Goal: Information Seeking & Learning: Check status

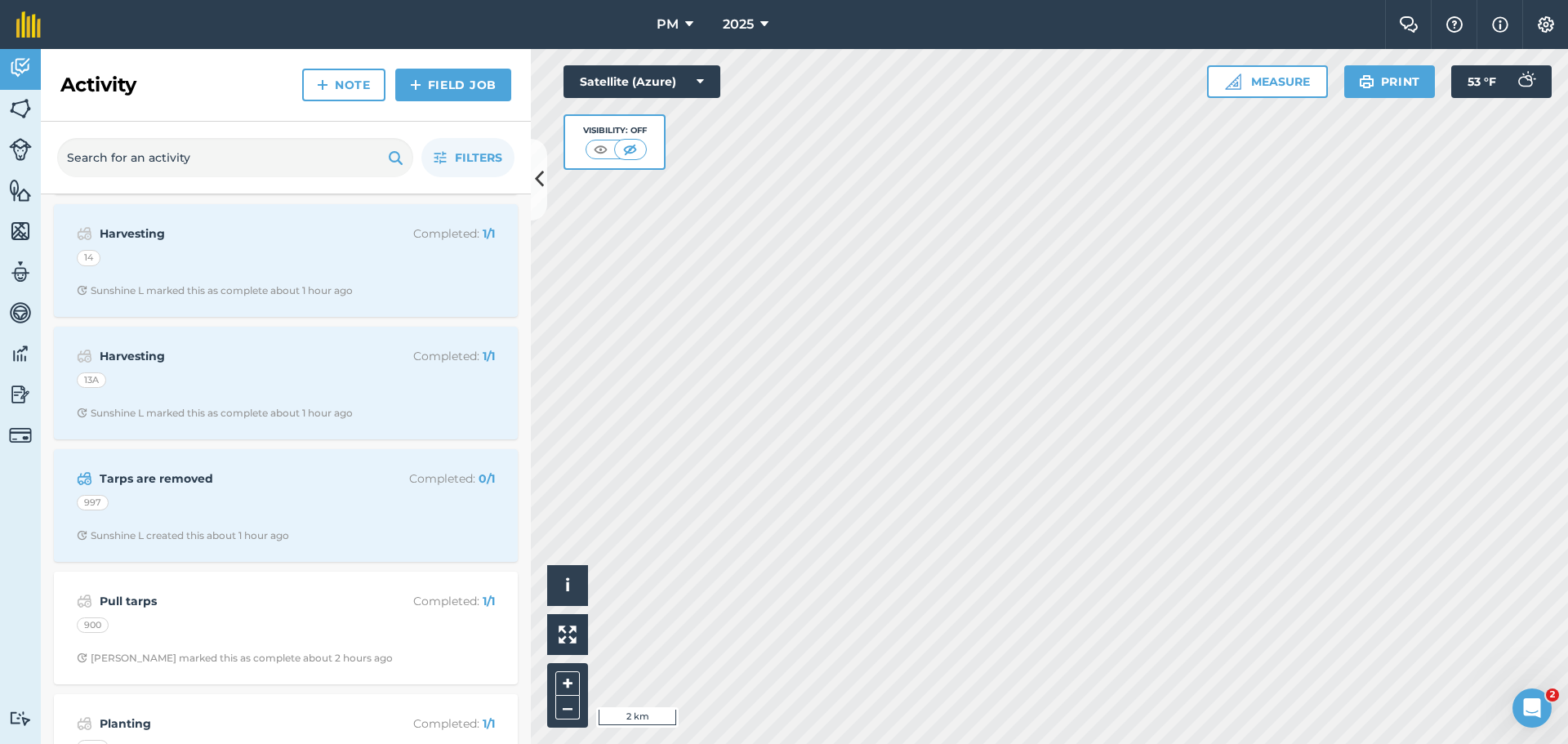
scroll to position [817, 0]
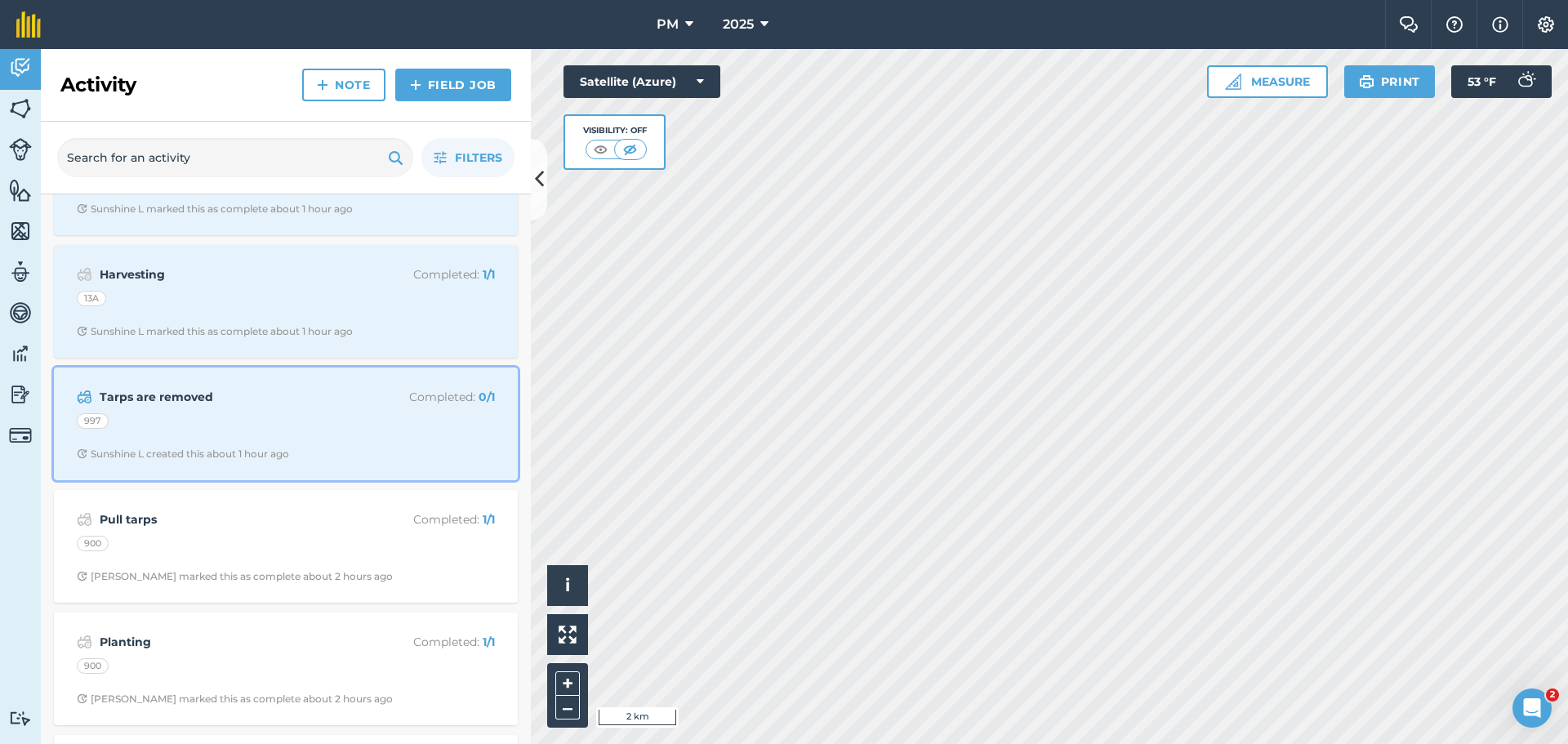
click at [326, 428] on div "997" at bounding box center [285, 424] width 418 height 21
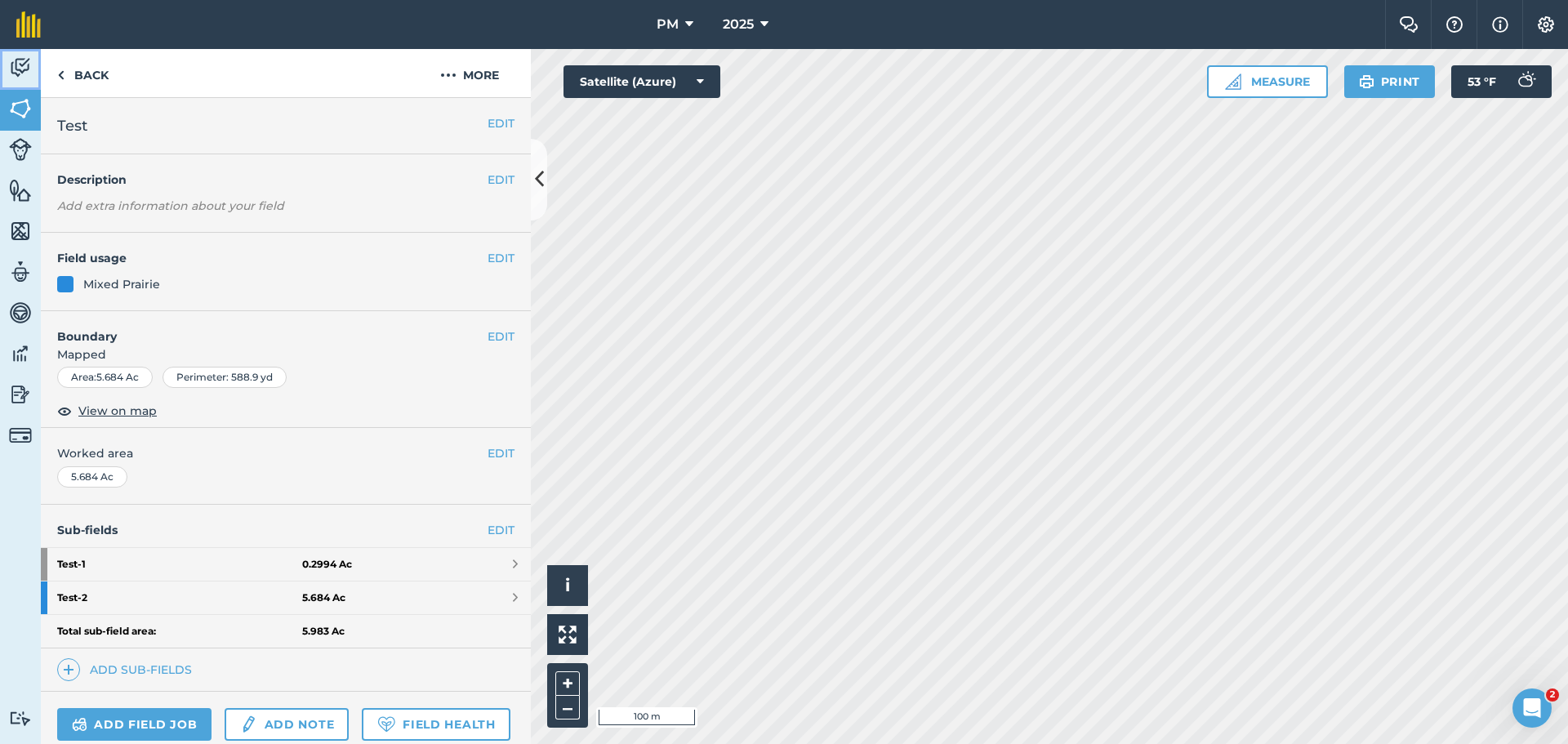
click at [35, 70] on link "Activity" at bounding box center [20, 69] width 41 height 41
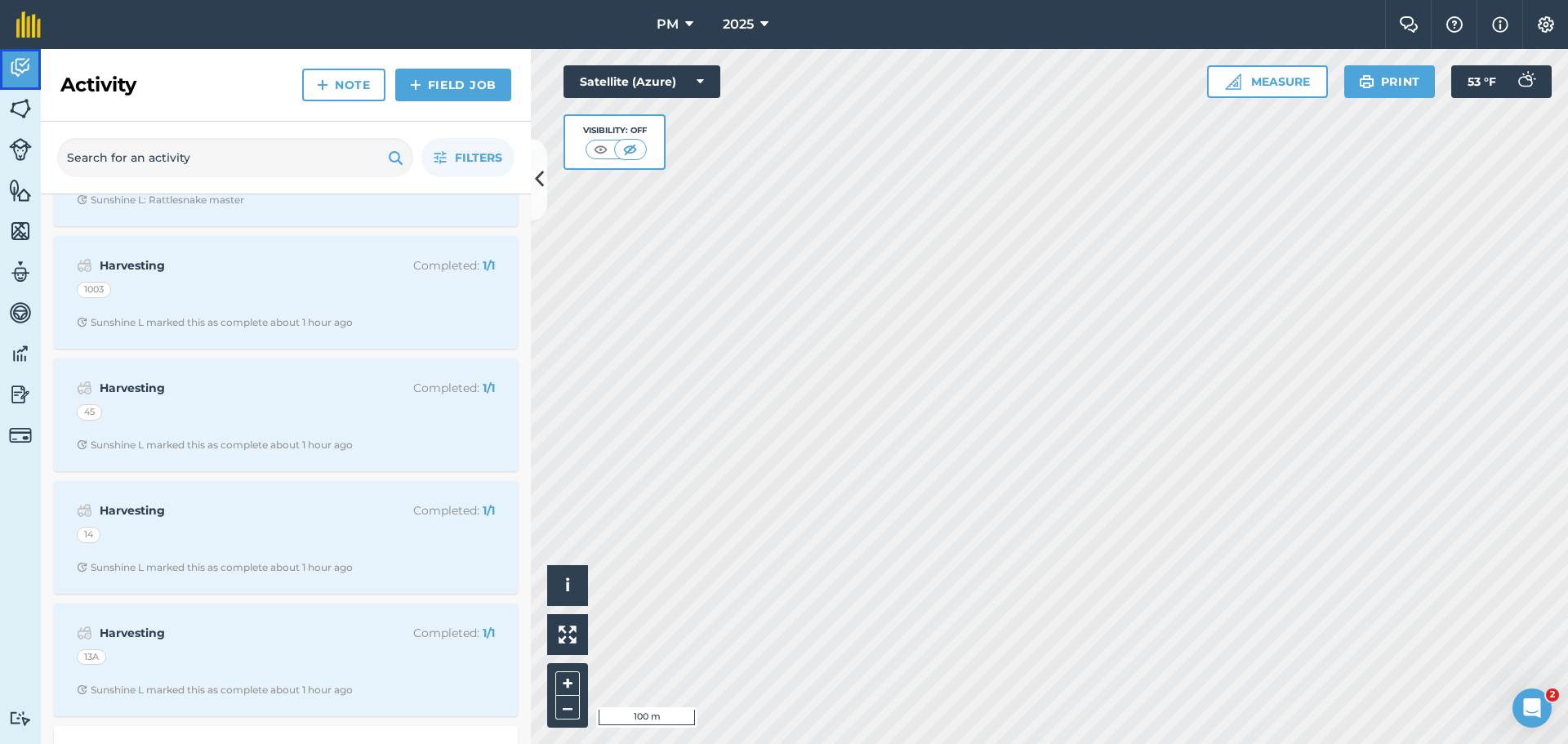
scroll to position [653, 0]
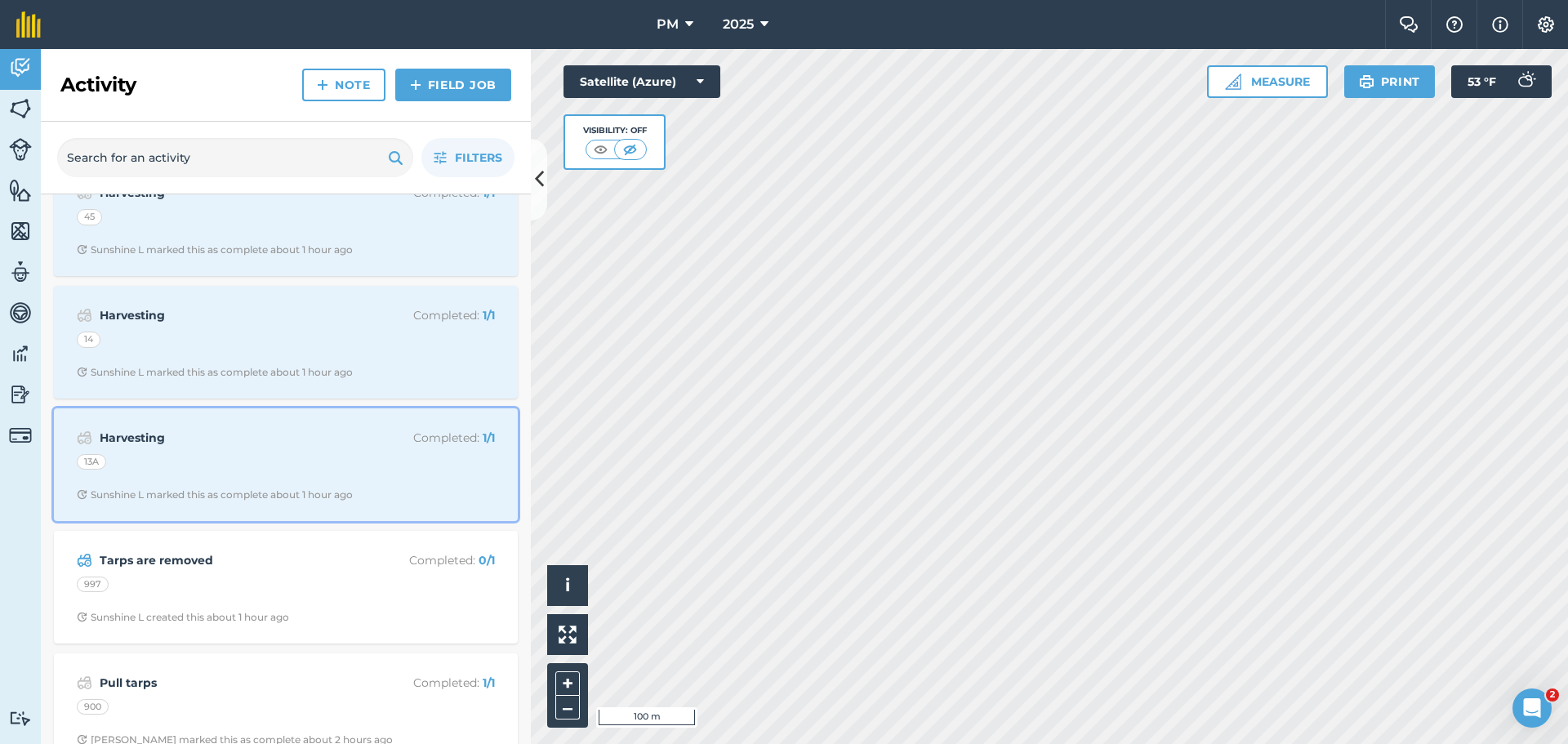
click at [286, 466] on div "13A" at bounding box center [285, 464] width 418 height 21
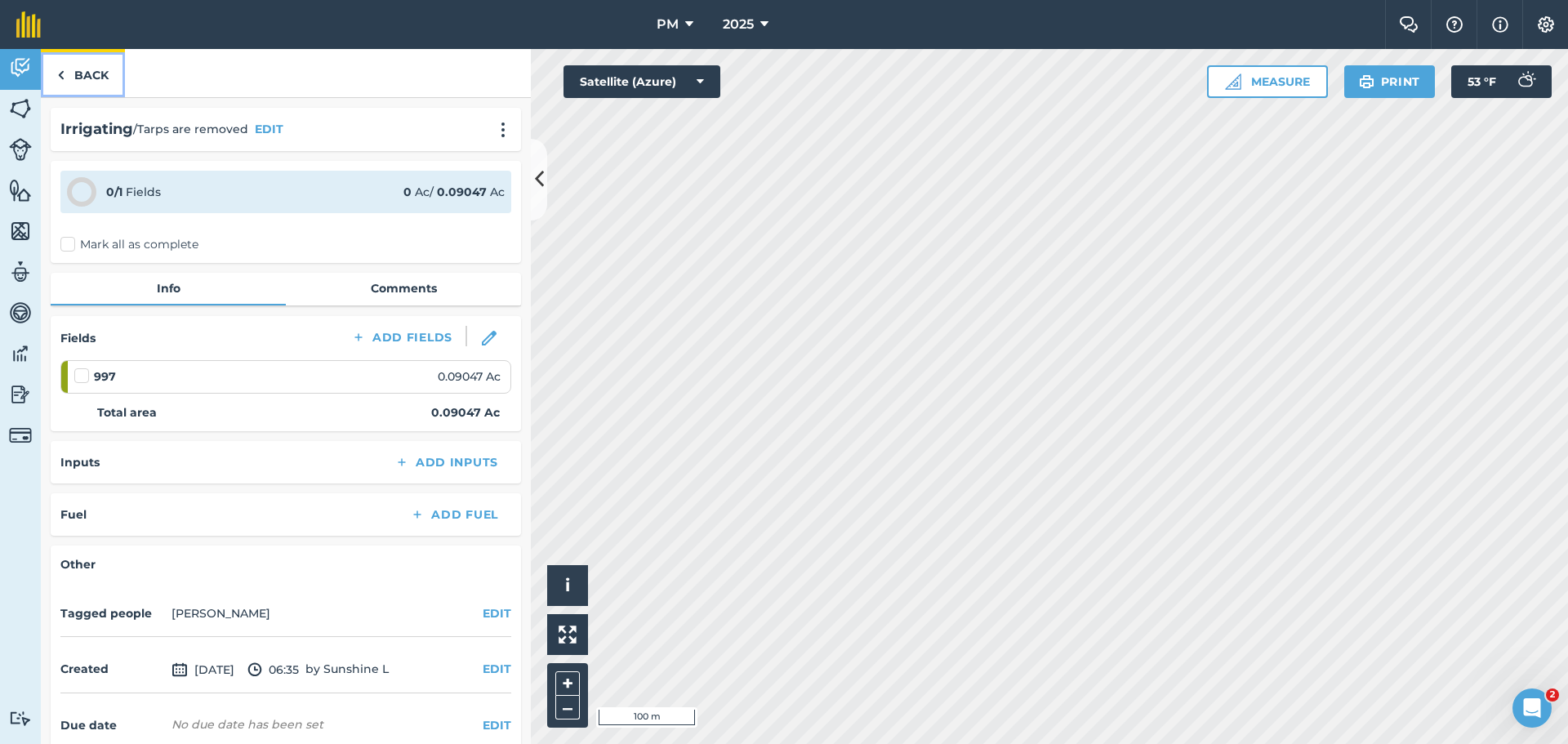
click at [73, 78] on link "Back" at bounding box center [83, 73] width 84 height 48
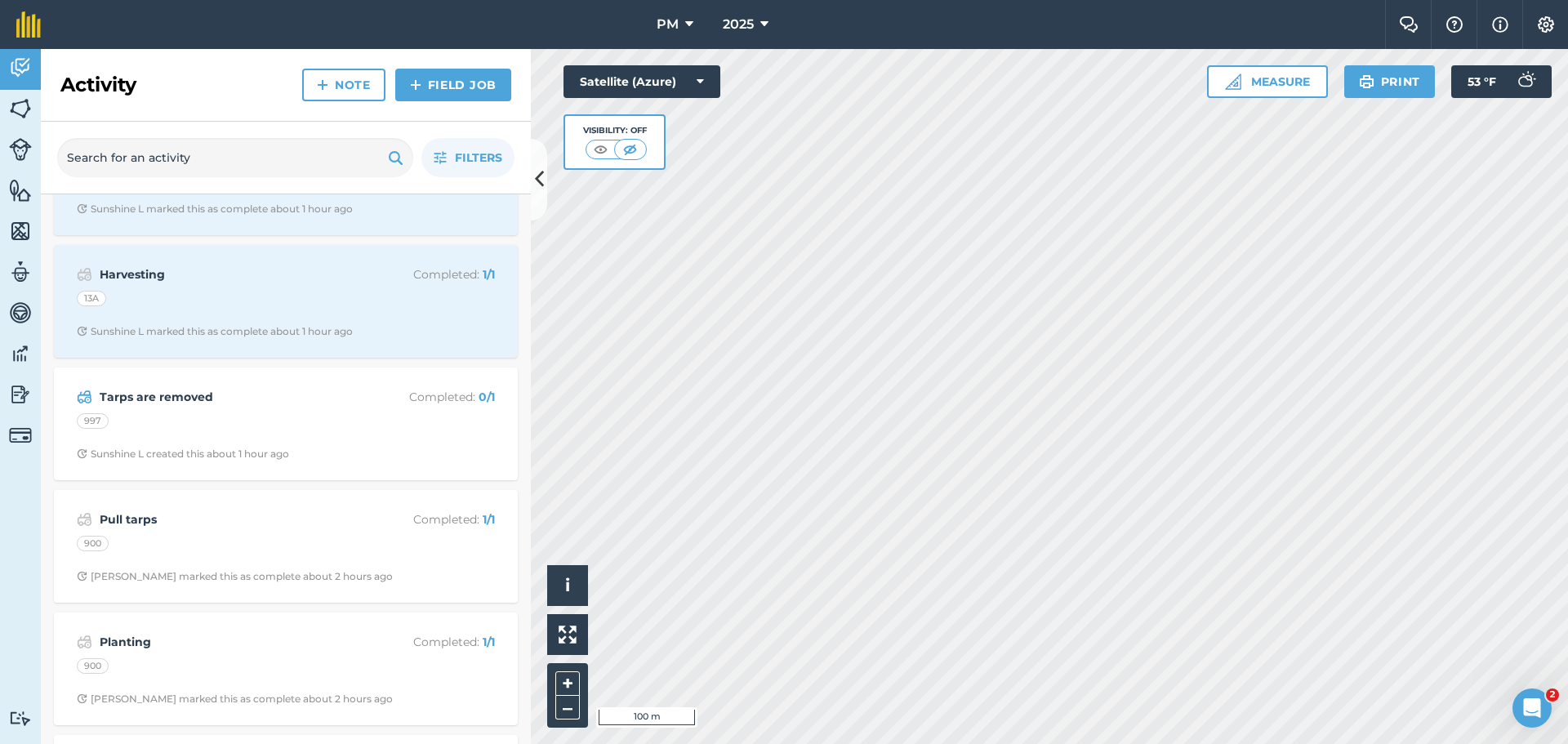
scroll to position [735, 0]
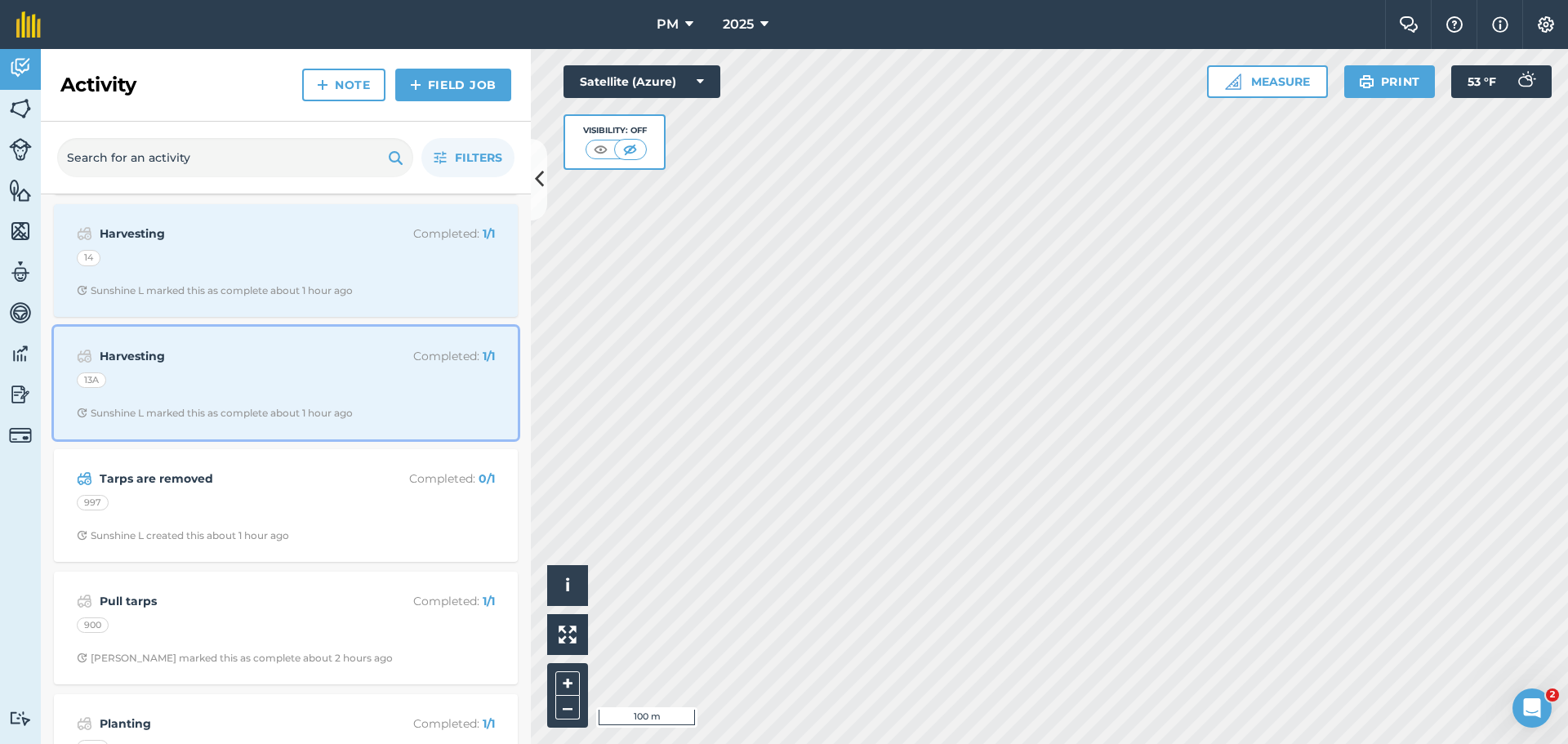
click at [314, 375] on div "13A" at bounding box center [285, 383] width 418 height 21
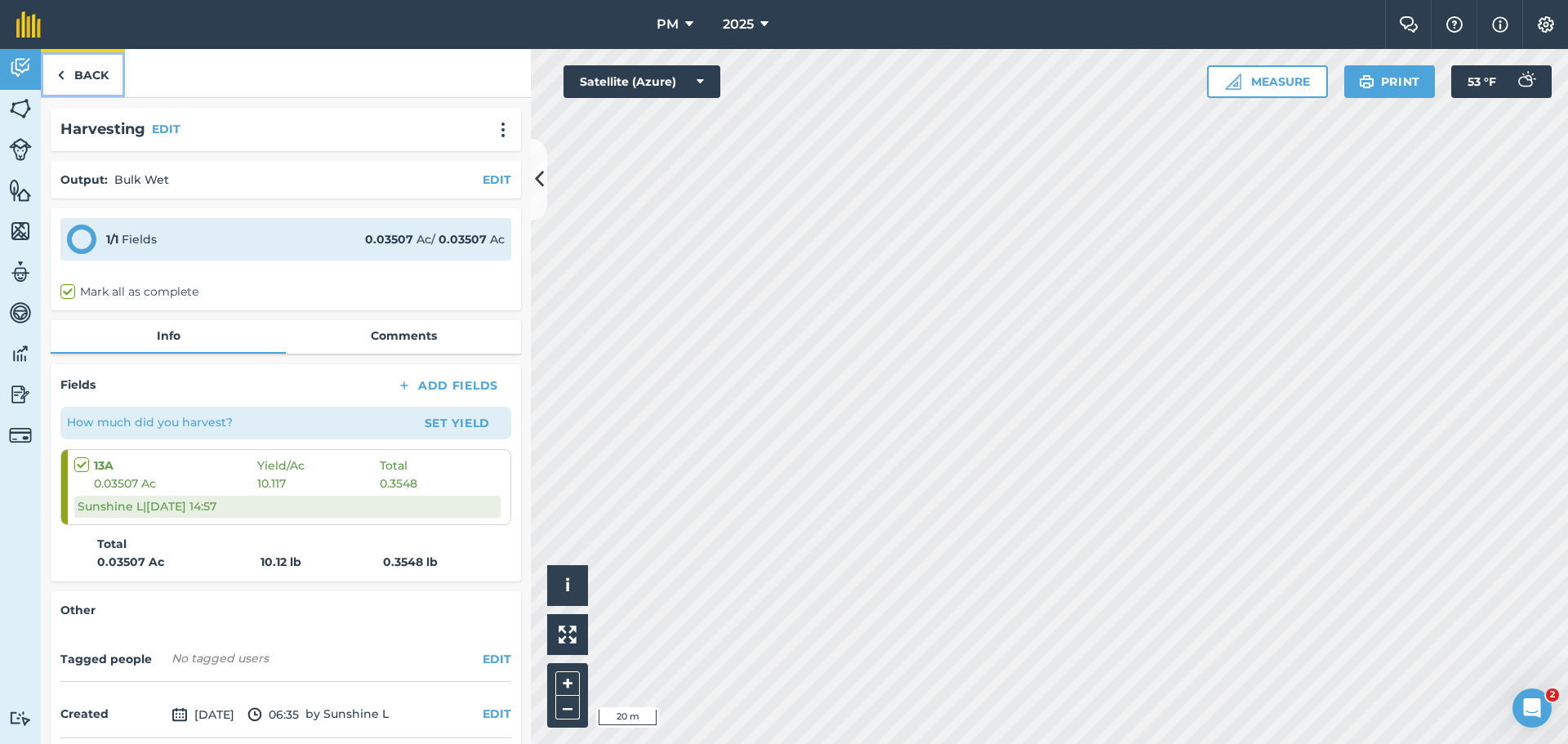
click at [92, 75] on link "Back" at bounding box center [83, 73] width 84 height 48
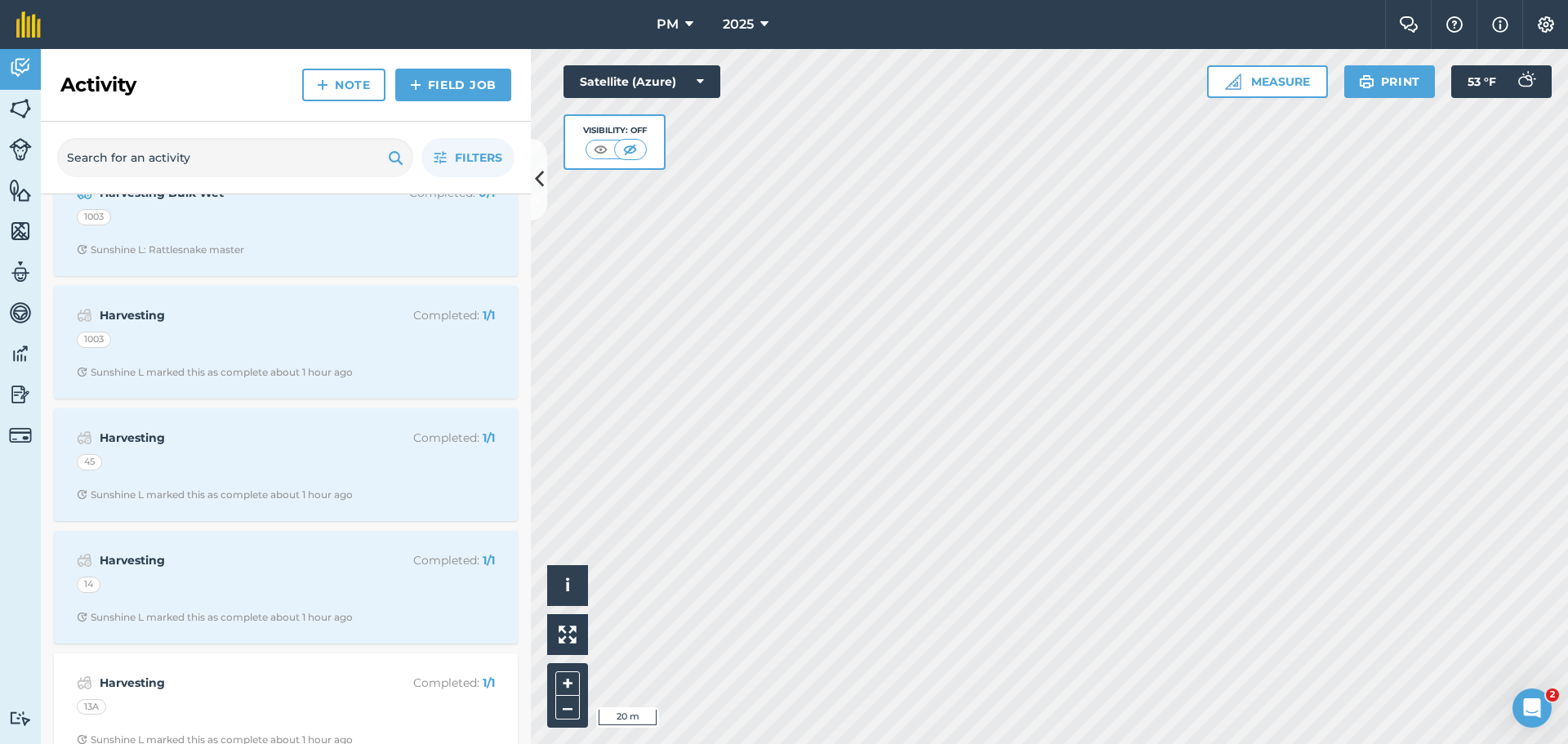
scroll to position [490, 0]
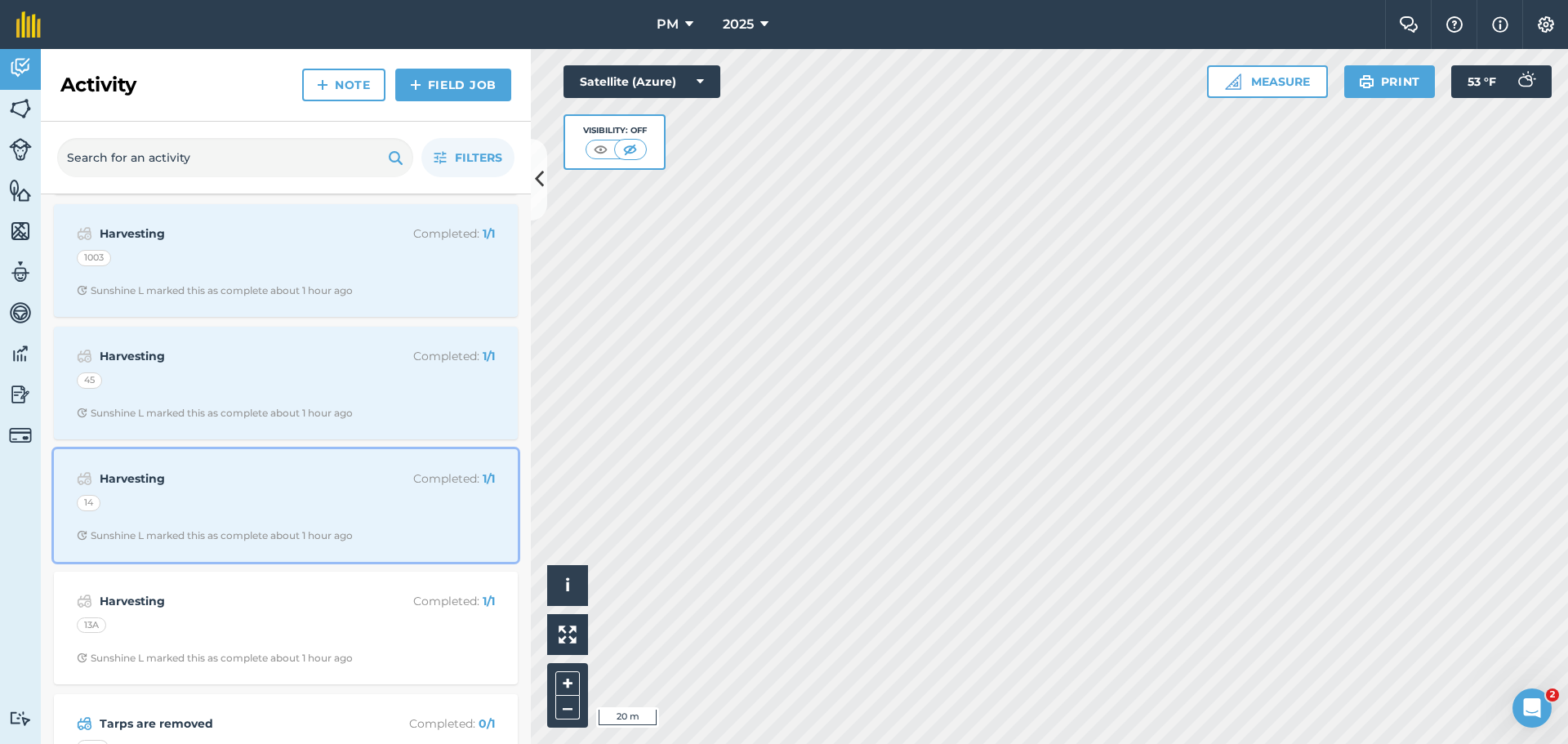
click at [251, 508] on div "14" at bounding box center [285, 505] width 418 height 21
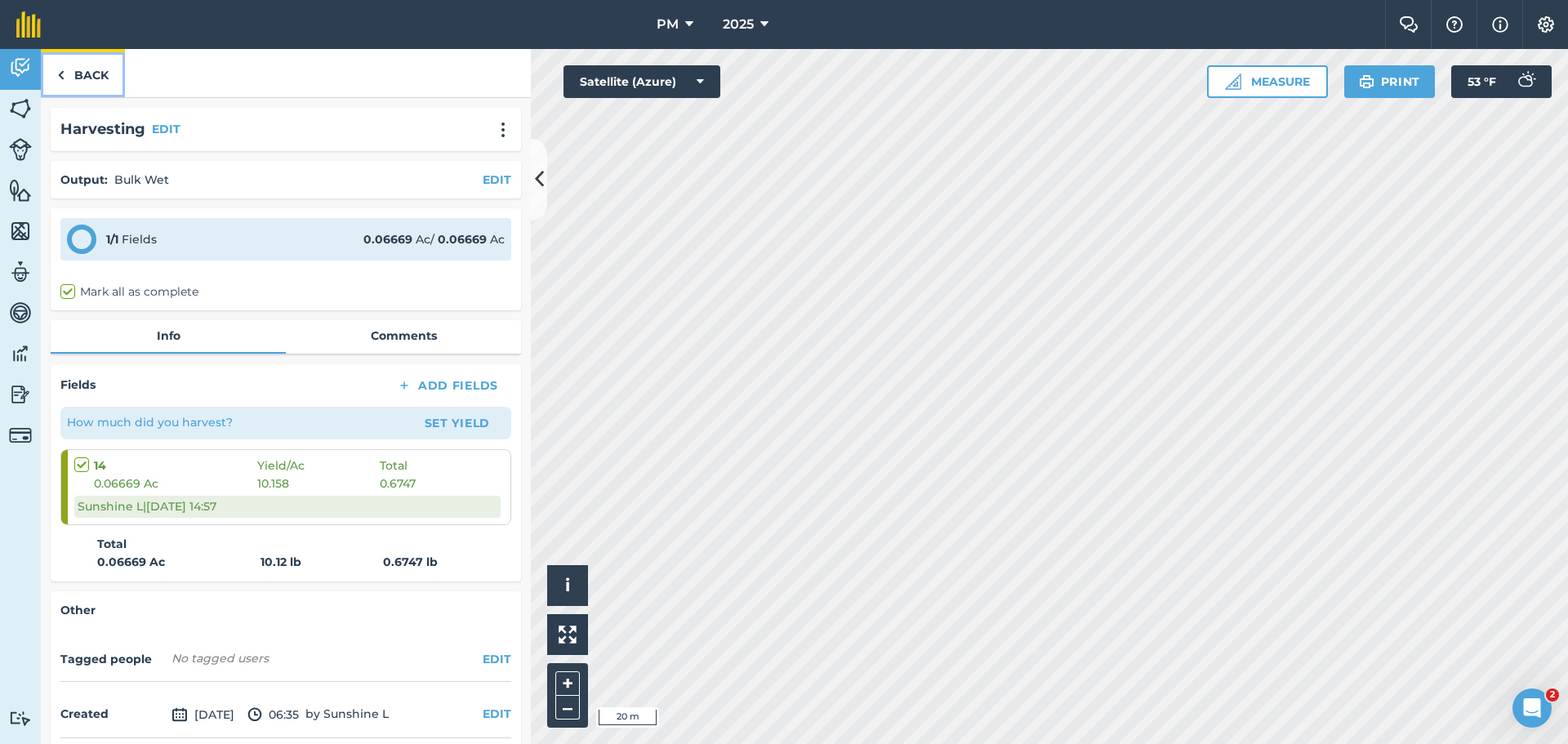
click at [75, 71] on link "Back" at bounding box center [83, 73] width 84 height 48
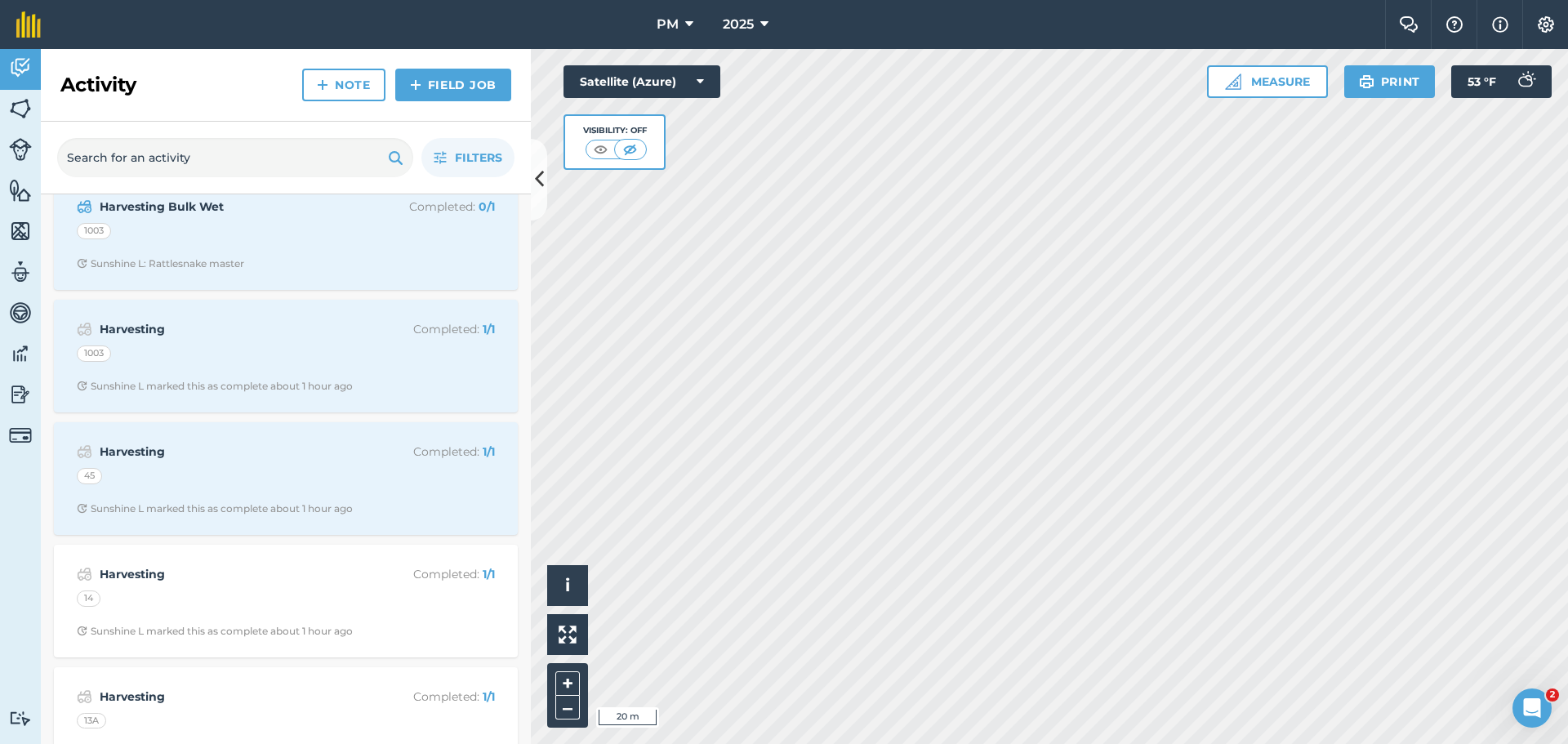
scroll to position [409, 0]
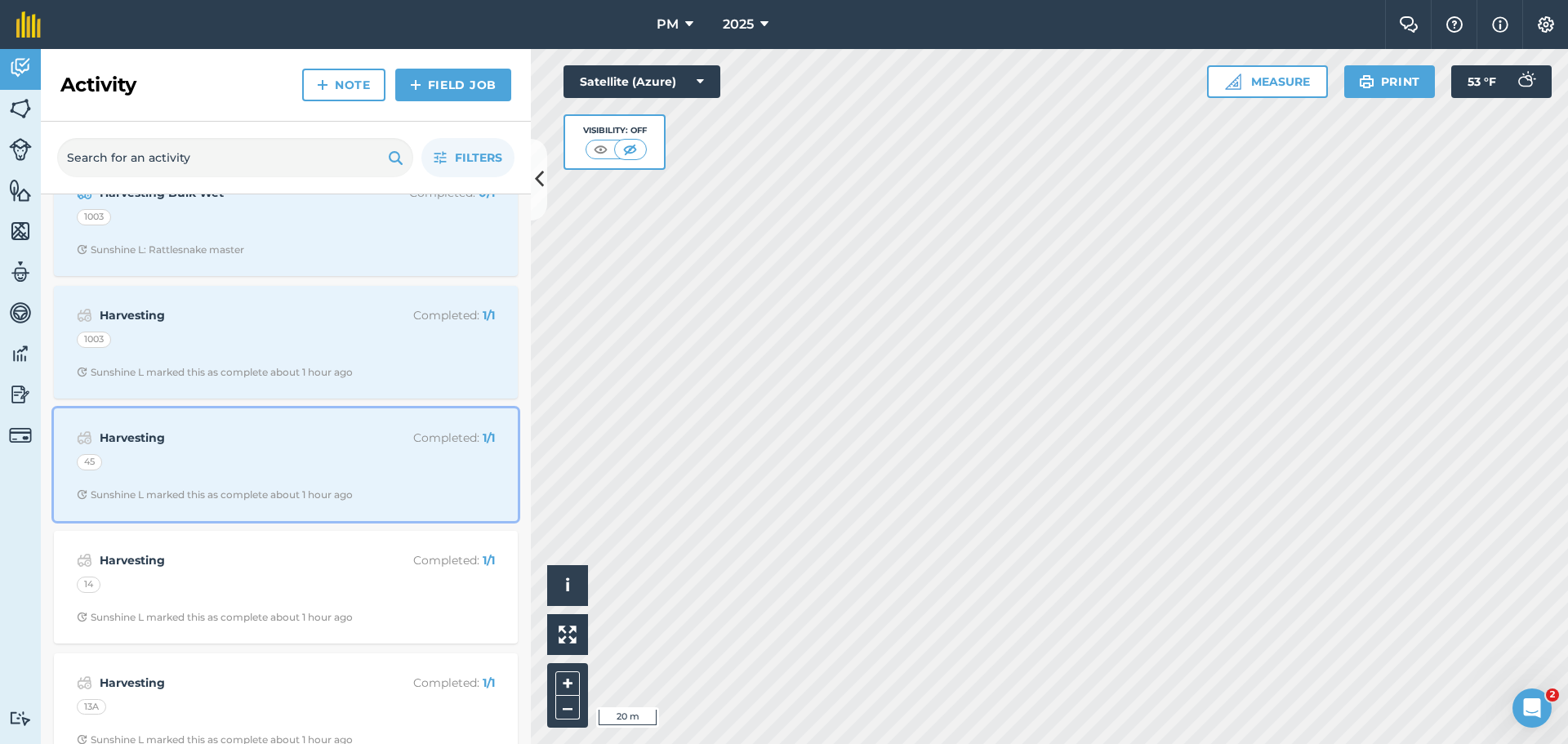
click at [200, 453] on div "Harvesting Completed : 1 / 1 45 Sunshine L marked this as complete about 1 hour…" at bounding box center [285, 465] width 445 height 93
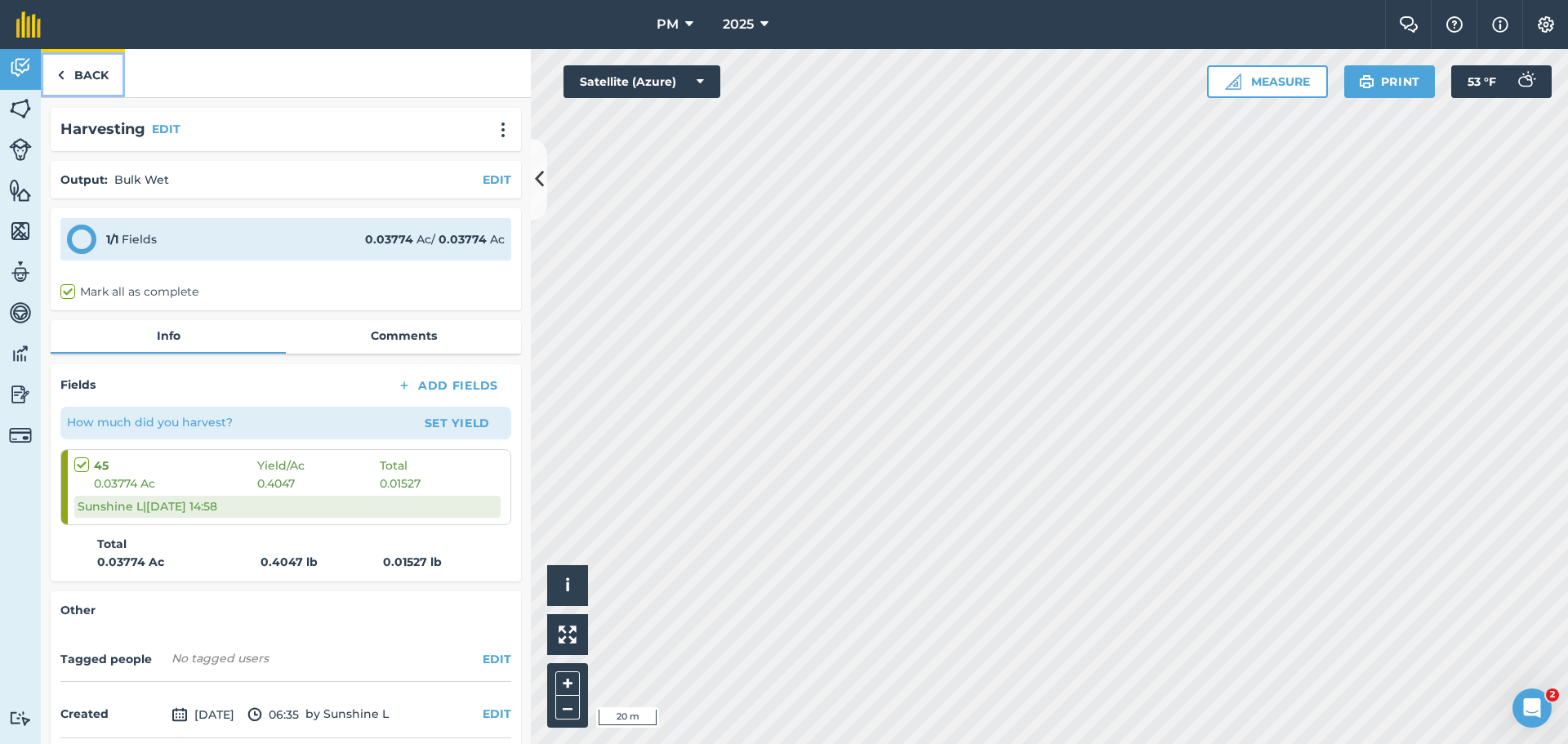
click at [75, 72] on link "Back" at bounding box center [83, 73] width 84 height 48
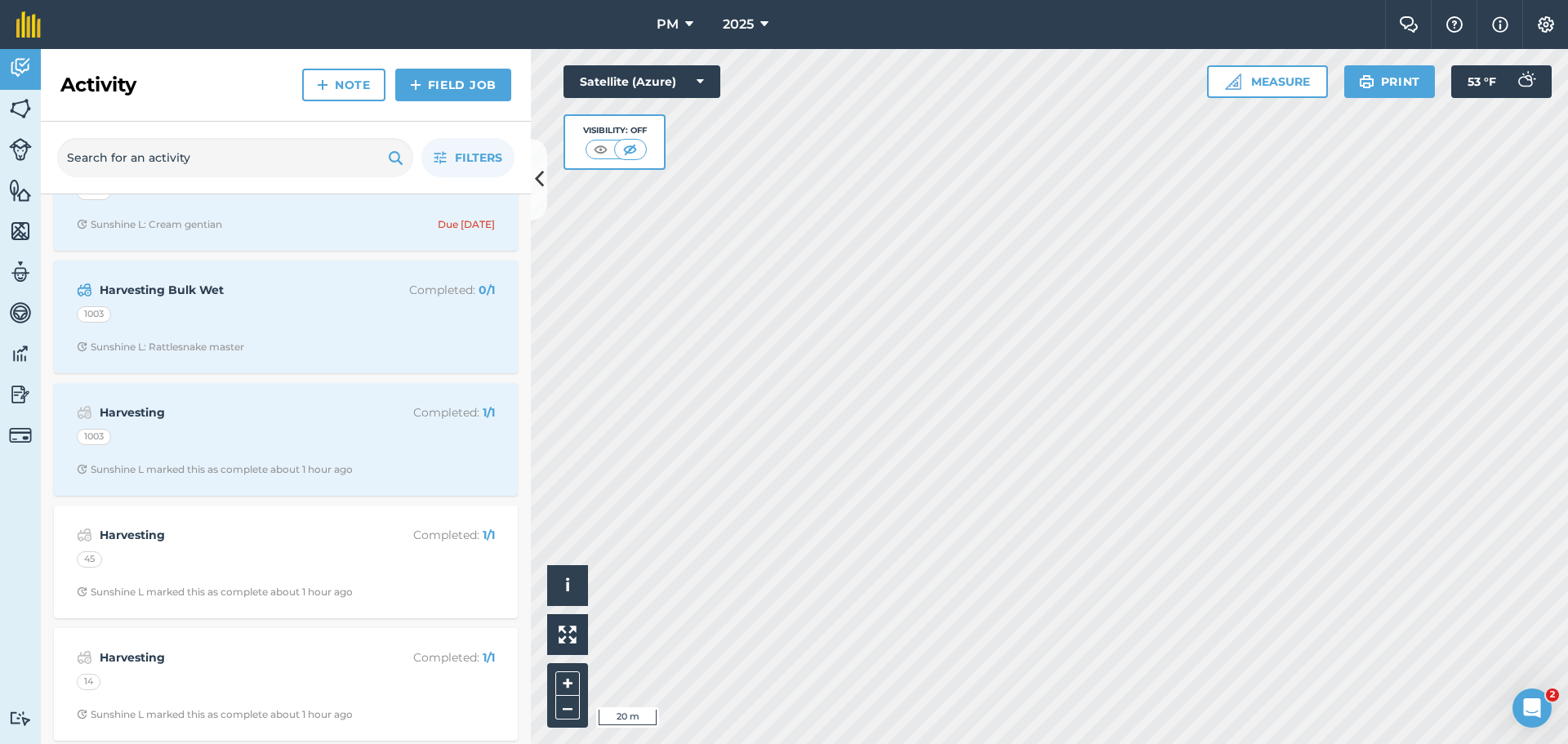
scroll to position [327, 0]
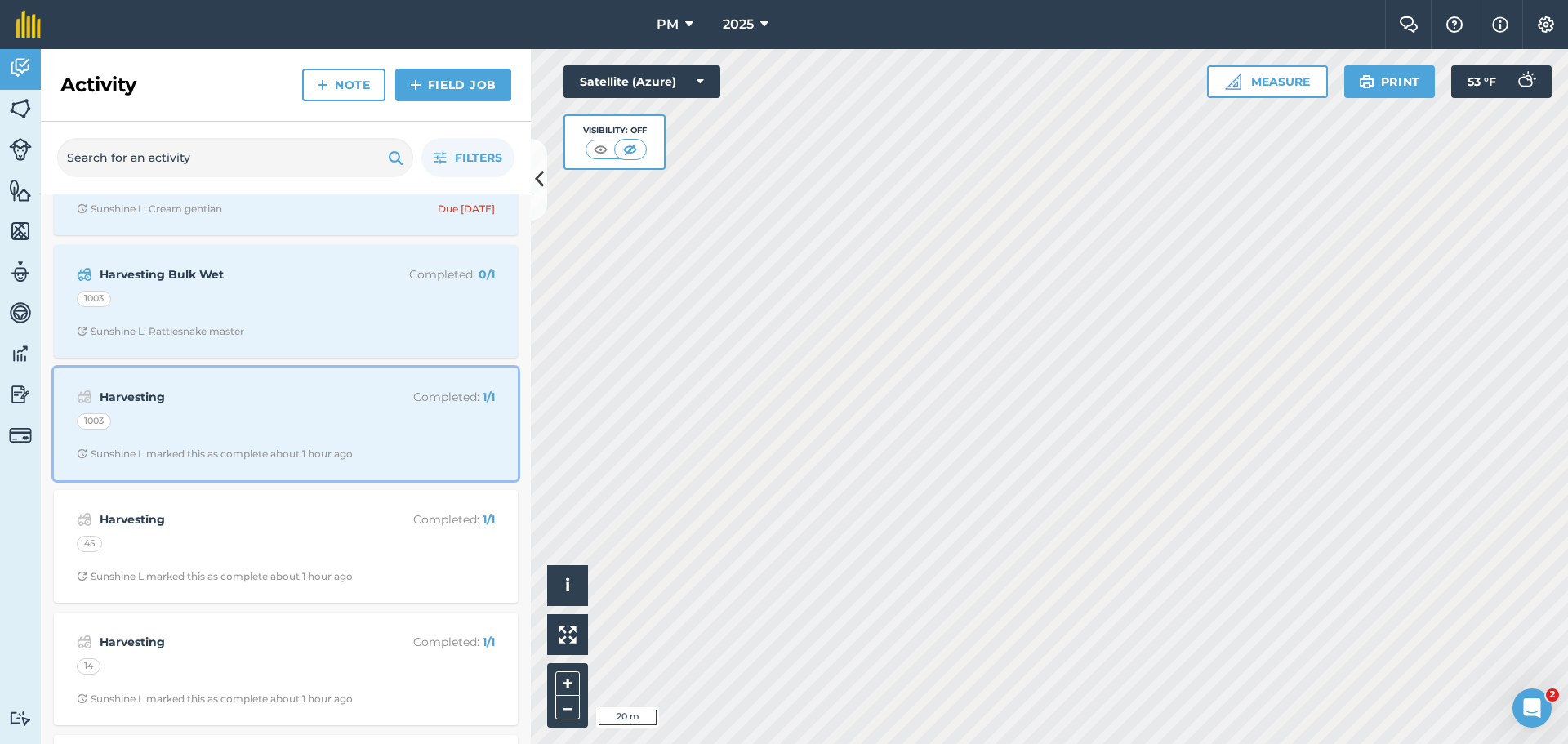
click at [254, 404] on strong "Harvesting" at bounding box center [229, 397] width 259 height 18
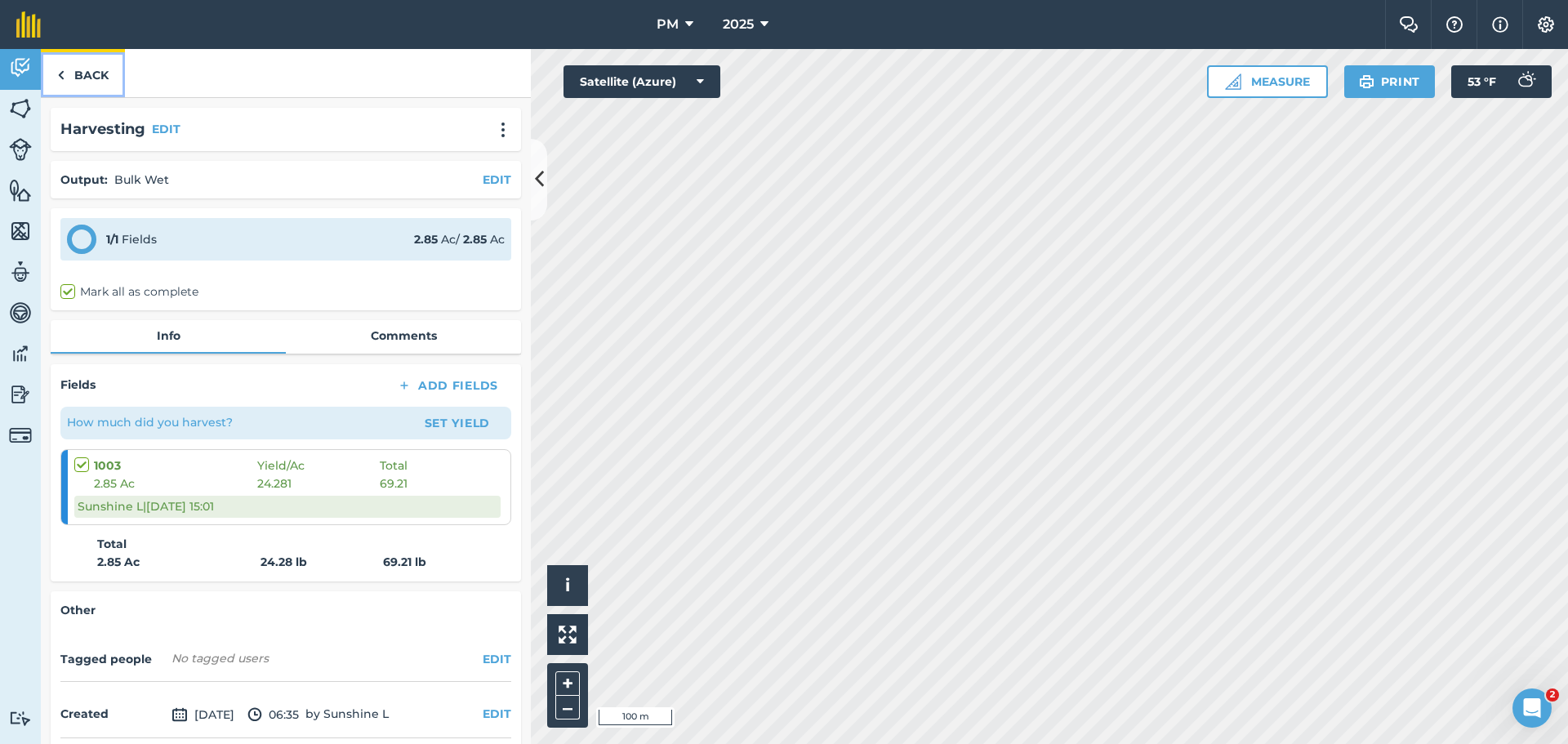
click at [79, 85] on link "Back" at bounding box center [83, 73] width 84 height 48
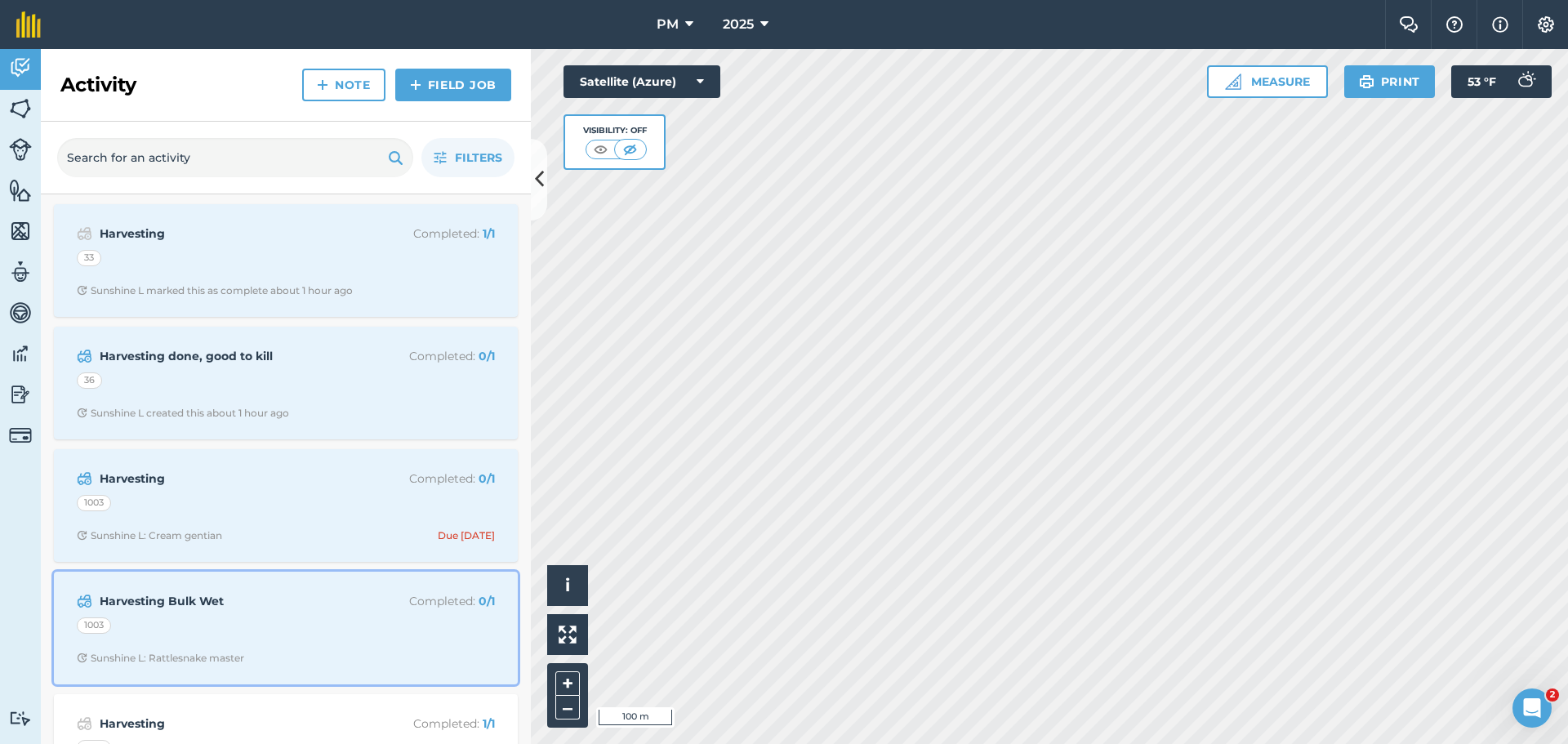
click at [305, 627] on div "1003" at bounding box center [285, 627] width 418 height 21
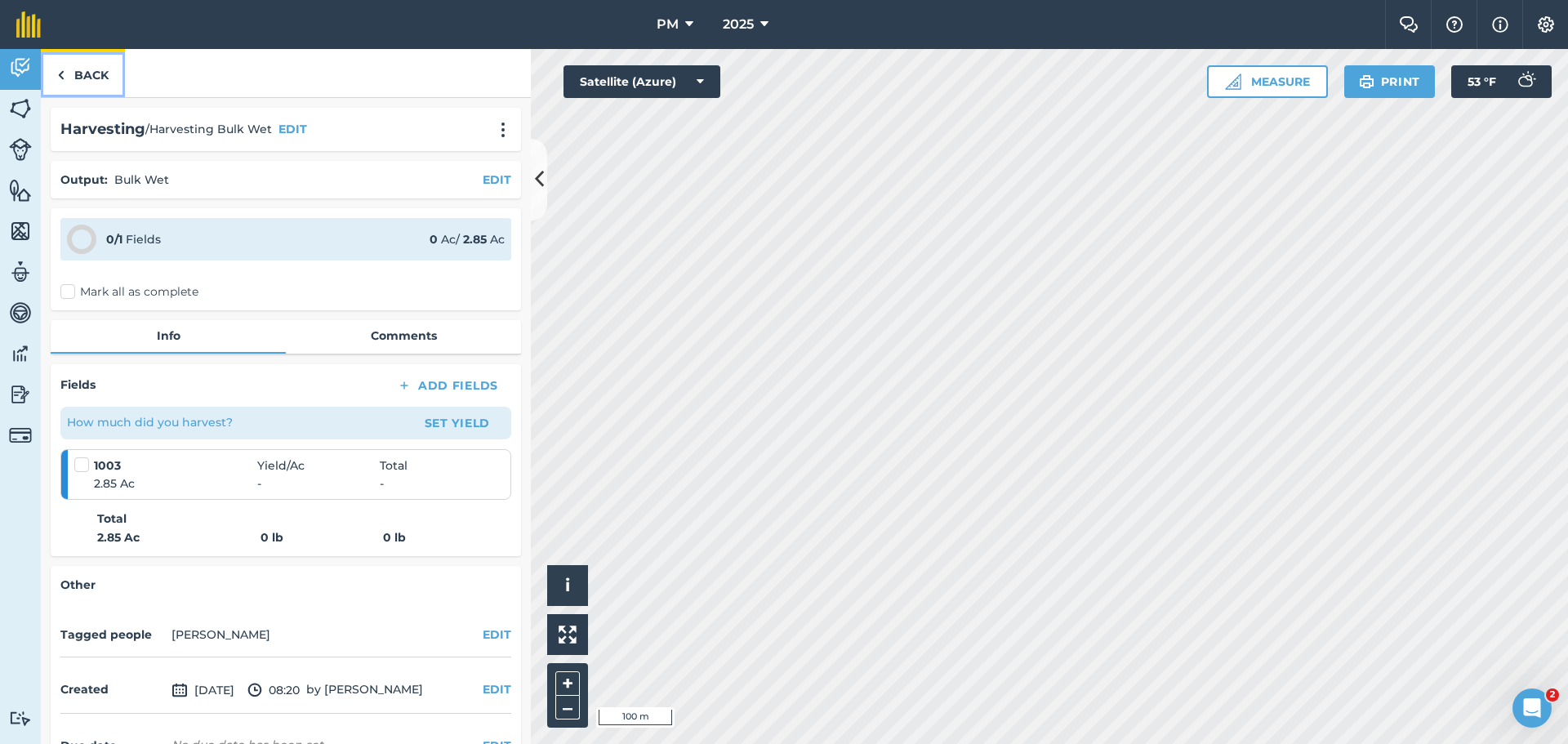
click at [84, 84] on link "Back" at bounding box center [83, 73] width 84 height 48
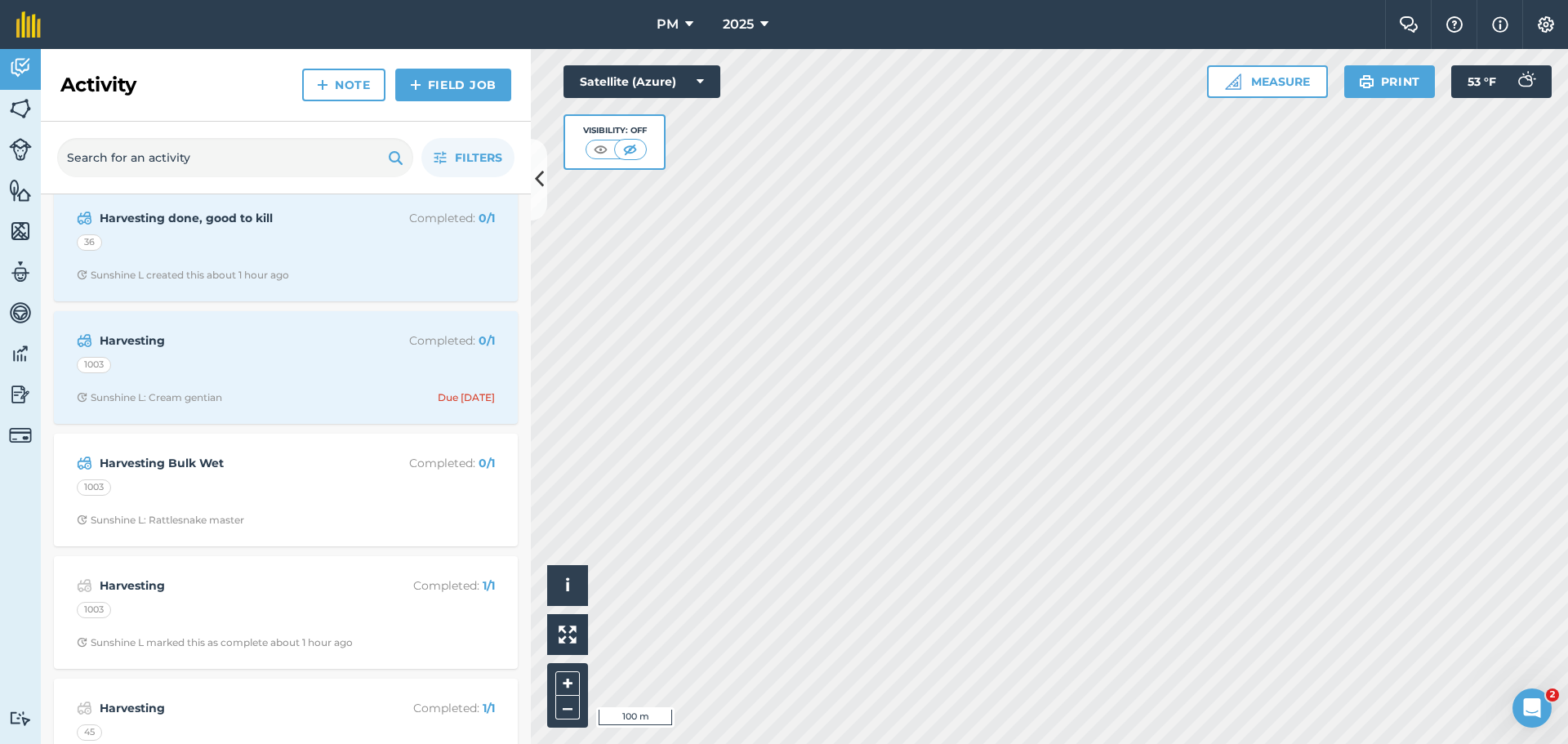
scroll to position [163, 0]
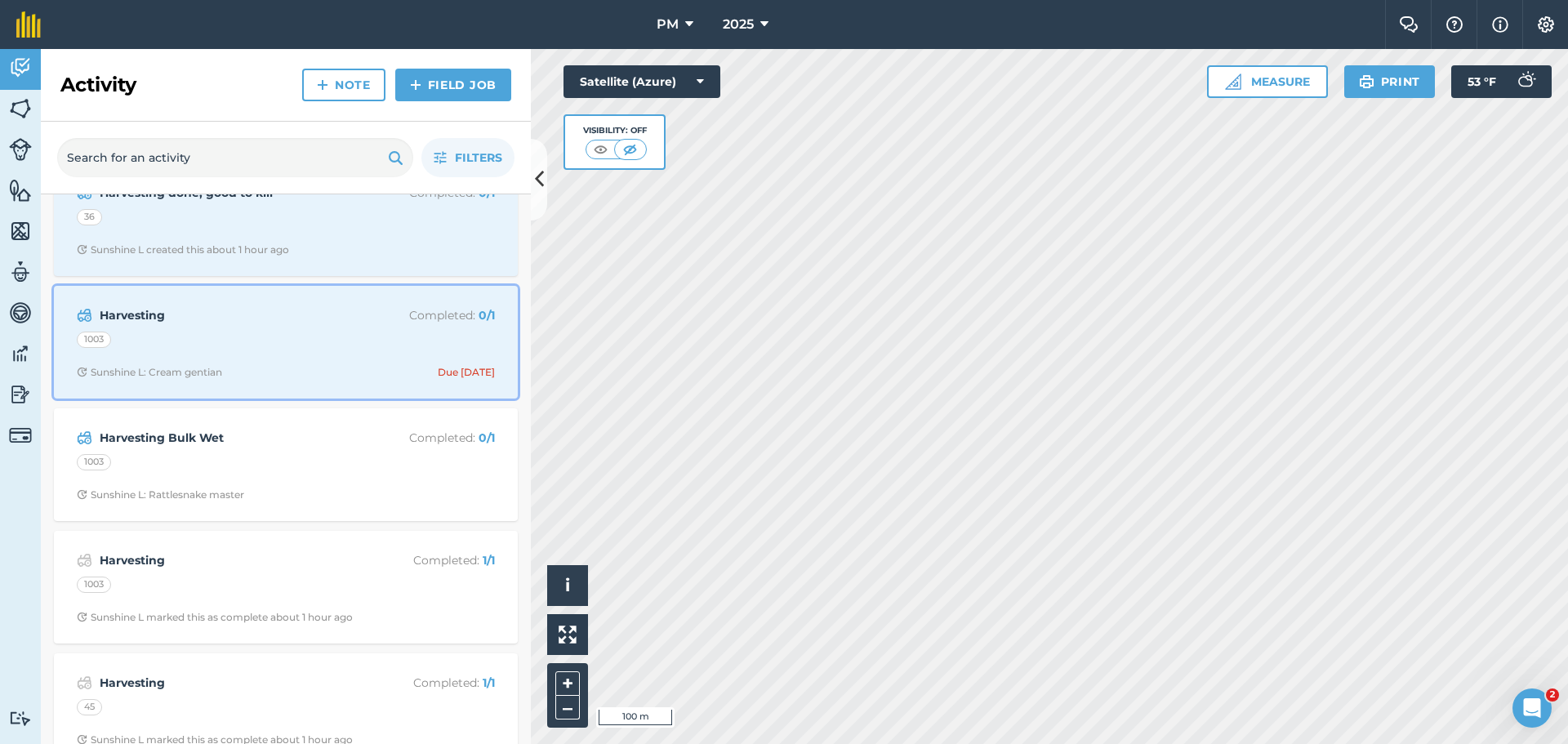
click at [225, 334] on div "1003" at bounding box center [285, 342] width 418 height 21
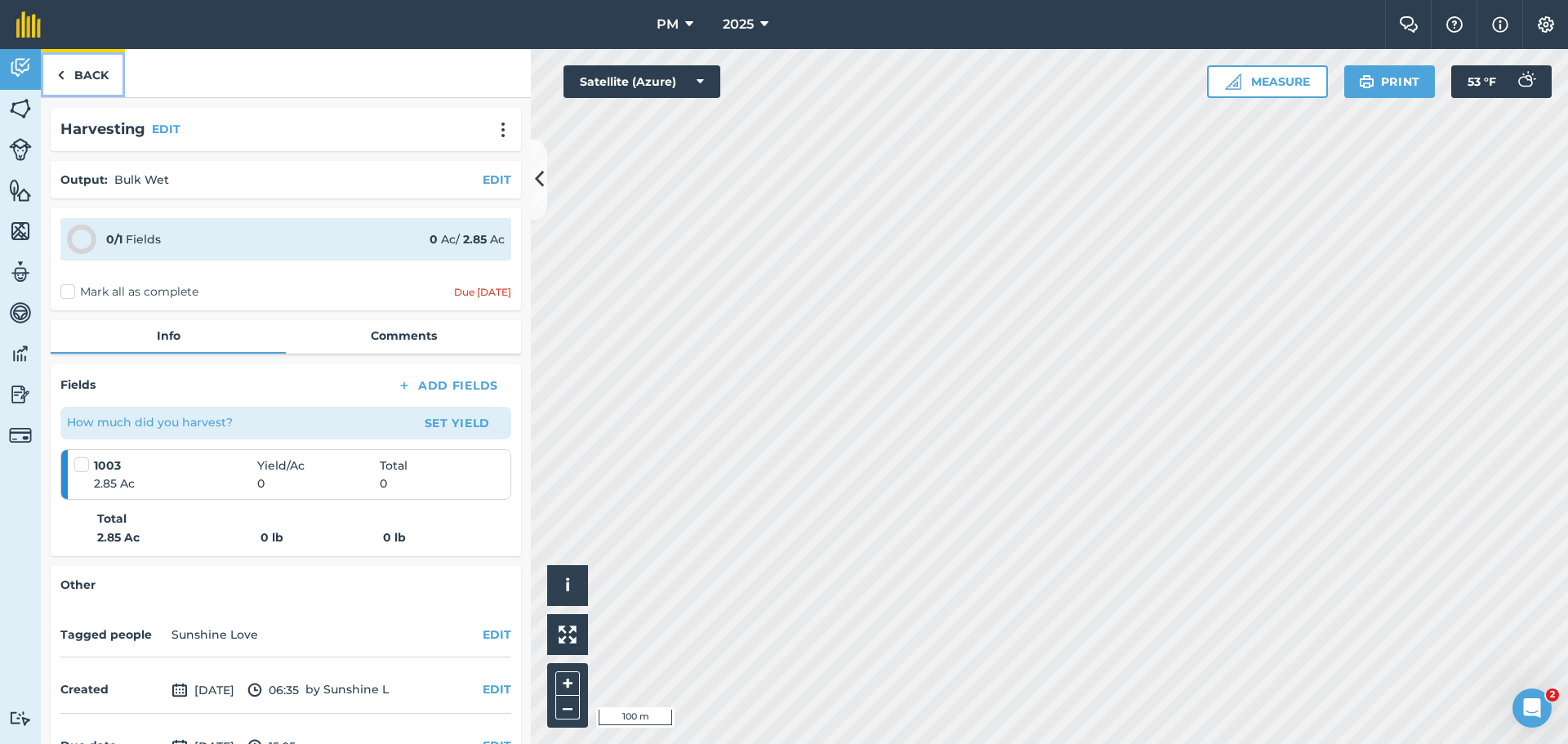
click at [90, 69] on link "Back" at bounding box center [83, 73] width 84 height 48
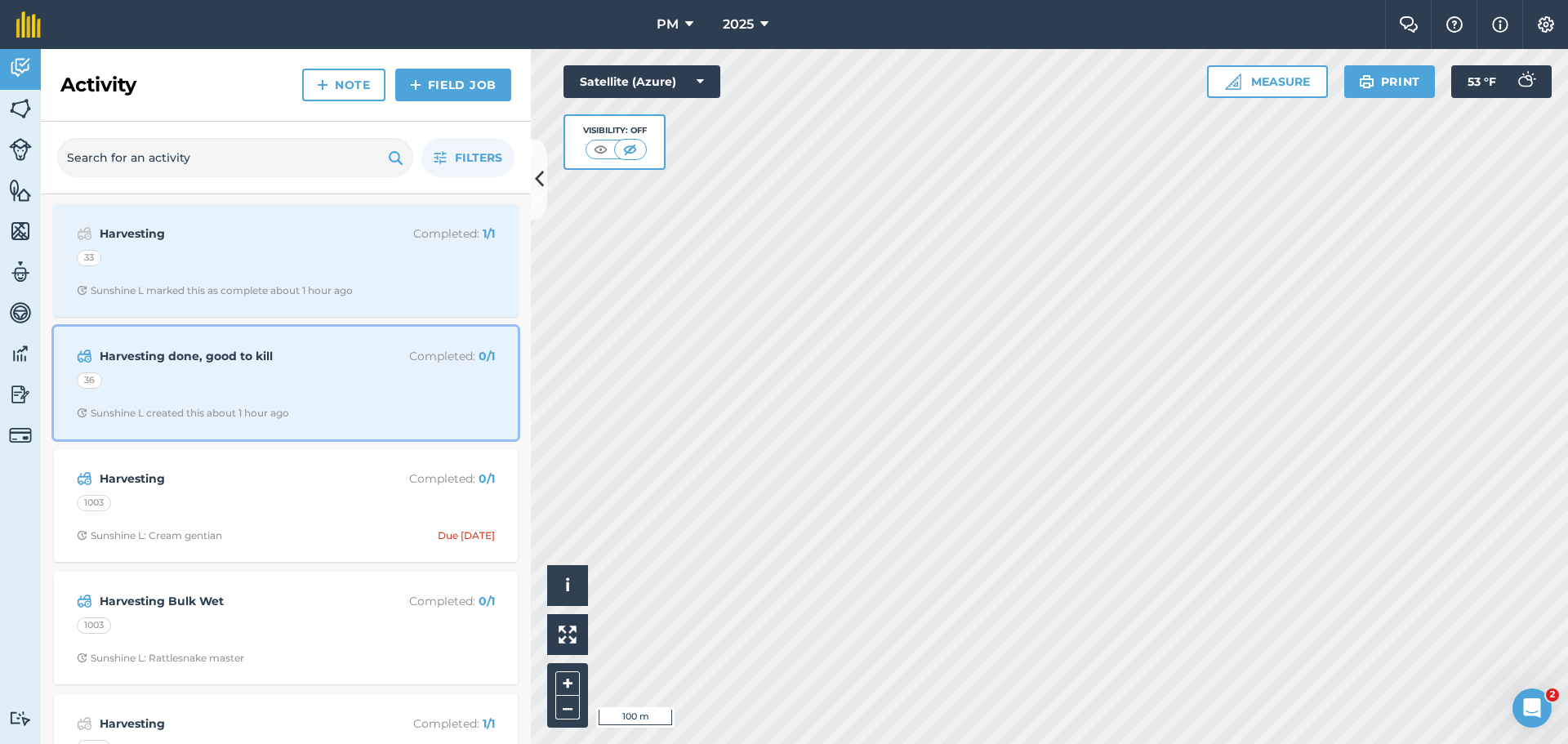
click at [265, 378] on div "36" at bounding box center [285, 383] width 418 height 21
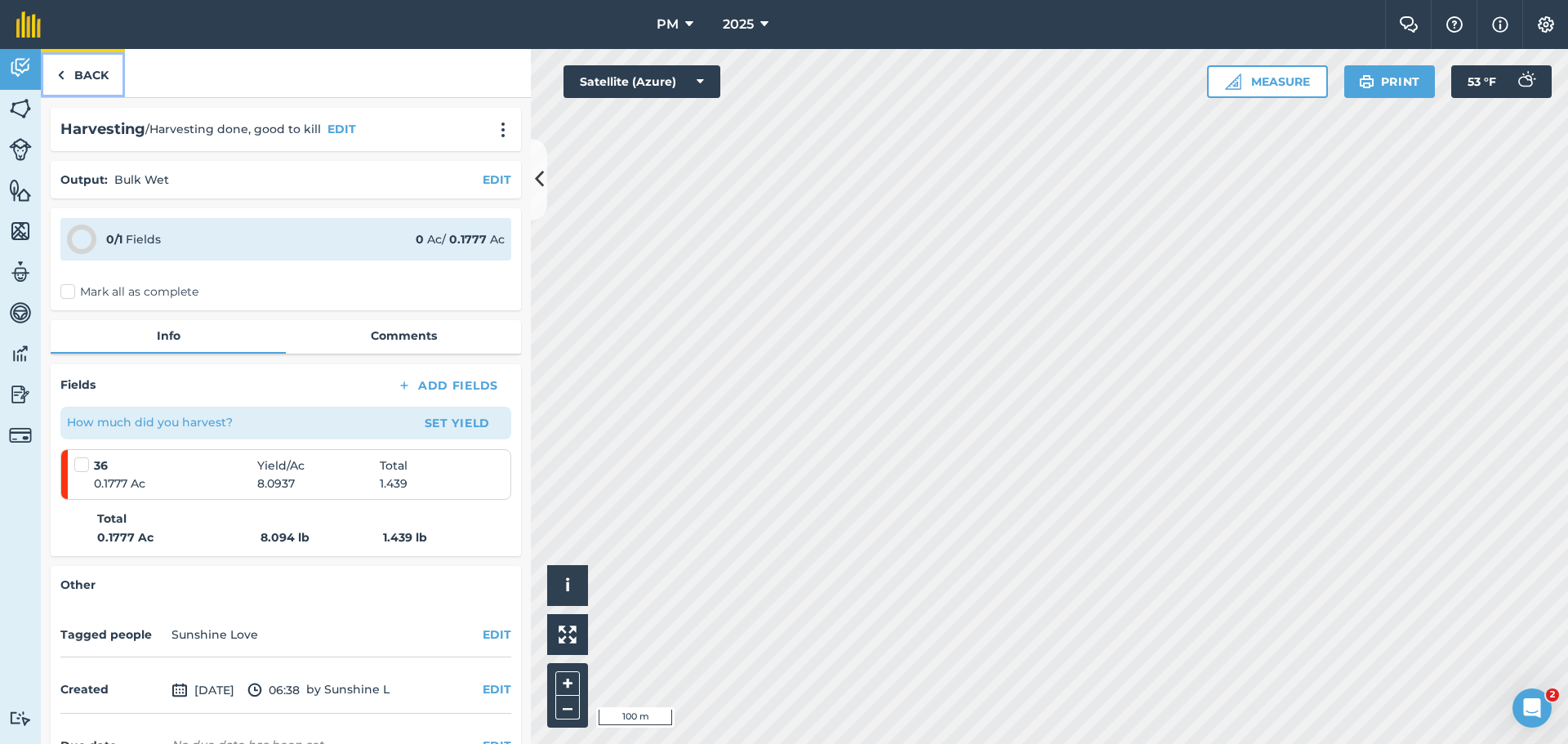
click at [88, 71] on link "Back" at bounding box center [83, 73] width 84 height 48
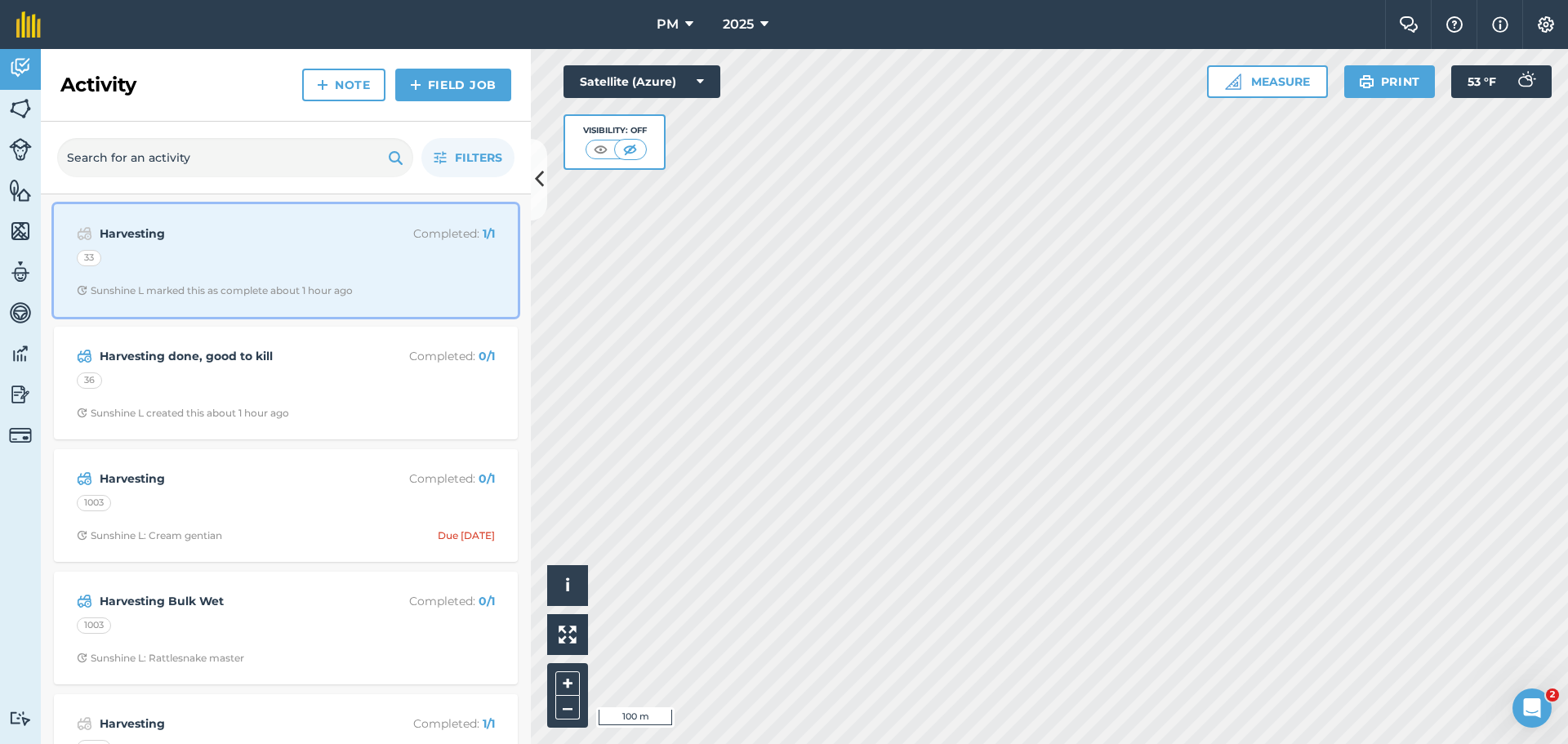
click at [213, 257] on div "33" at bounding box center [285, 260] width 418 height 21
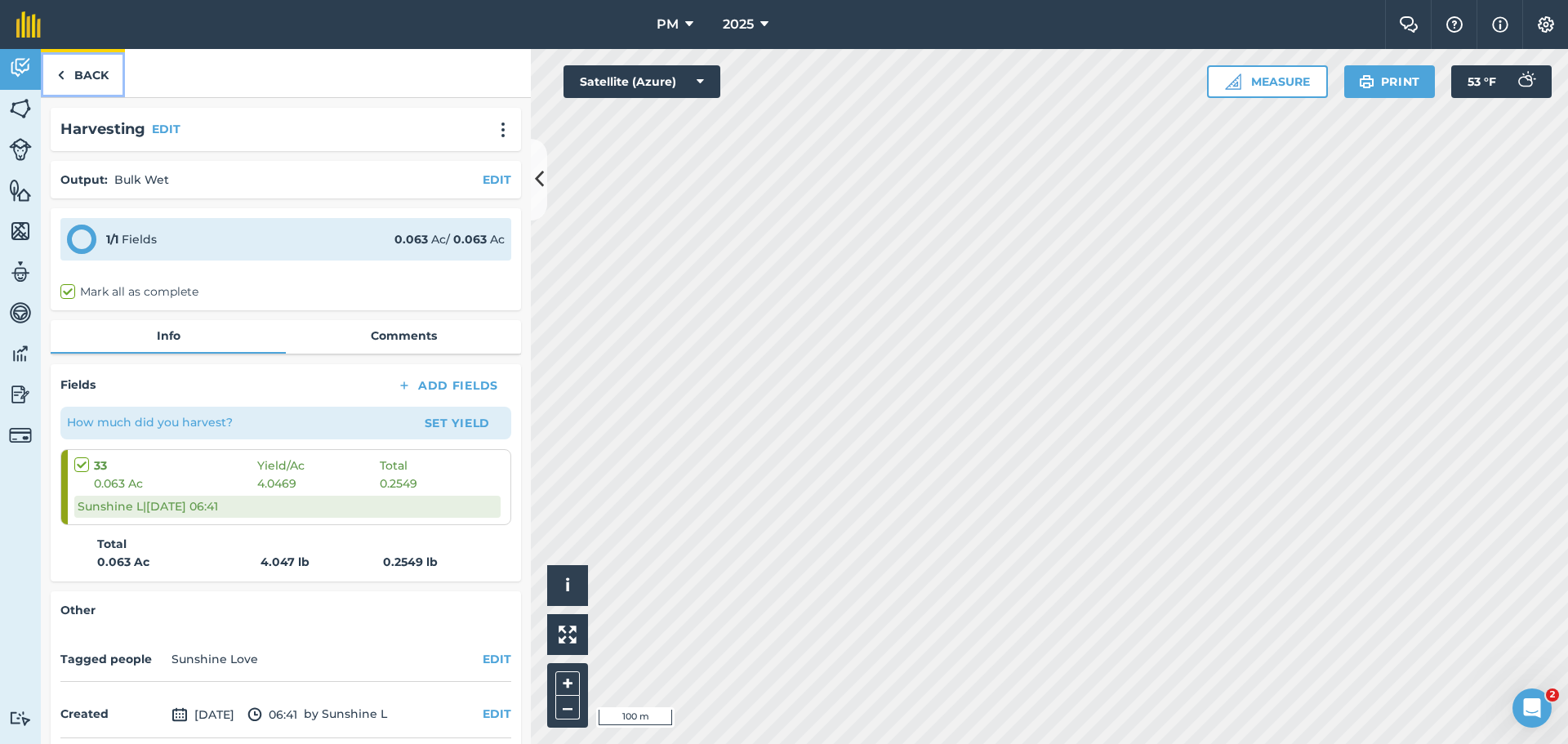
click at [69, 73] on link "Back" at bounding box center [83, 73] width 84 height 48
